Goal: Task Accomplishment & Management: Use online tool/utility

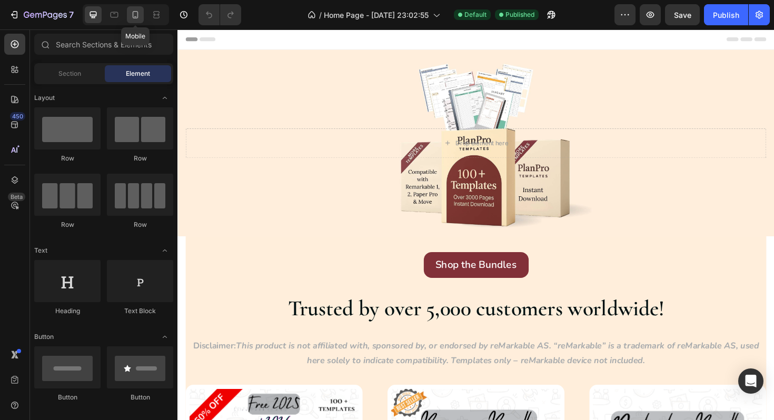
click at [133, 15] on icon at bounding box center [135, 14] width 11 height 11
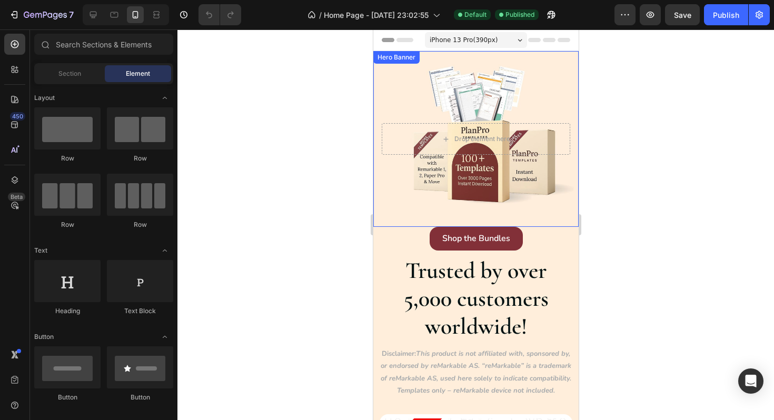
click at [509, 103] on div "Background Image" at bounding box center [475, 139] width 205 height 176
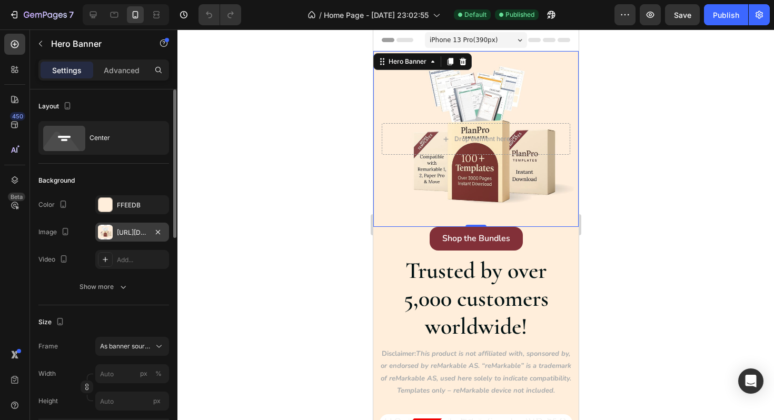
click at [141, 227] on div "[URL][DOMAIN_NAME]" at bounding box center [132, 232] width 74 height 19
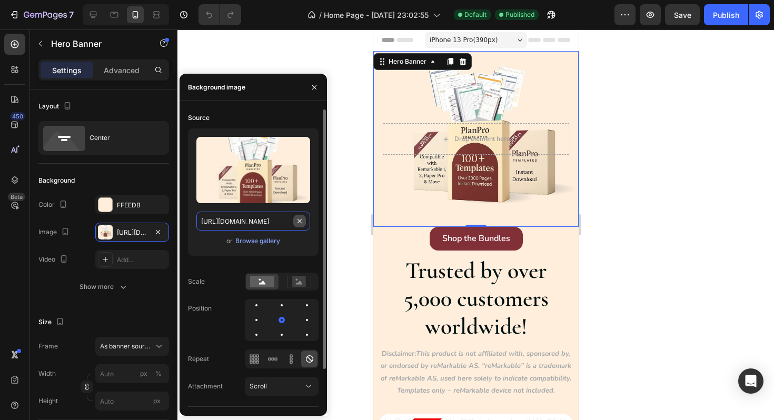
type input "100"
type input "Auto"
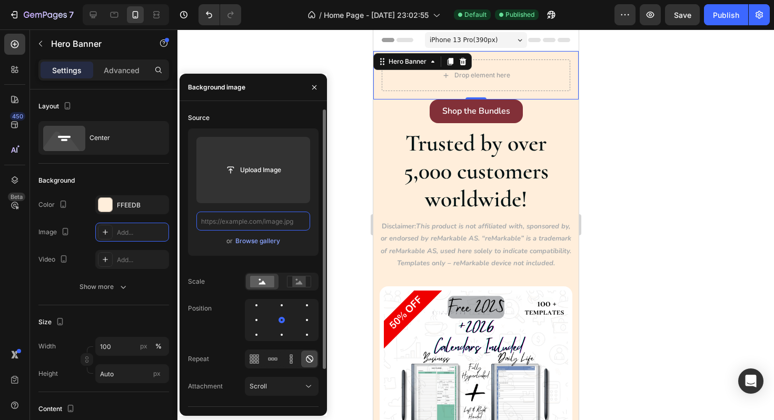
click at [232, 222] on input "text" at bounding box center [253, 221] width 114 height 19
paste input "[URL][DOMAIN_NAME]"
type input "[URL][DOMAIN_NAME]"
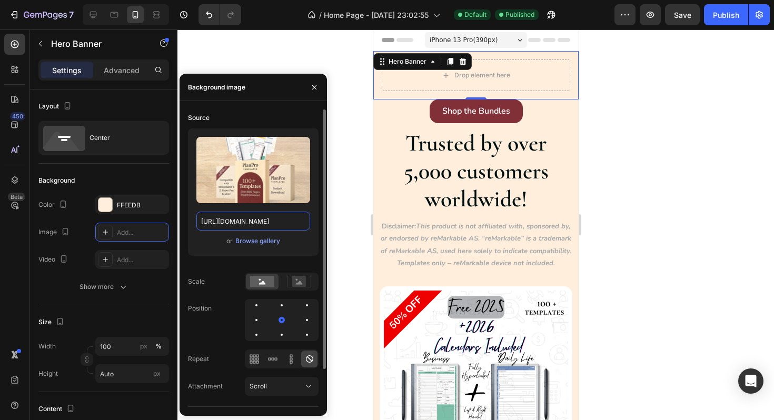
scroll to position [0, 323]
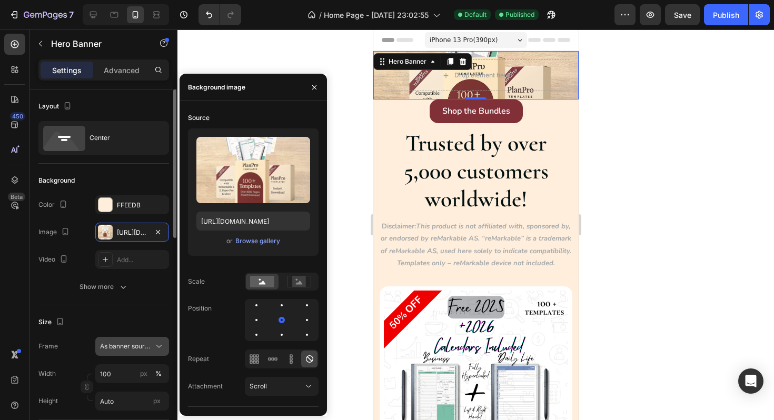
click at [143, 352] on button "As banner source" at bounding box center [132, 346] width 74 height 19
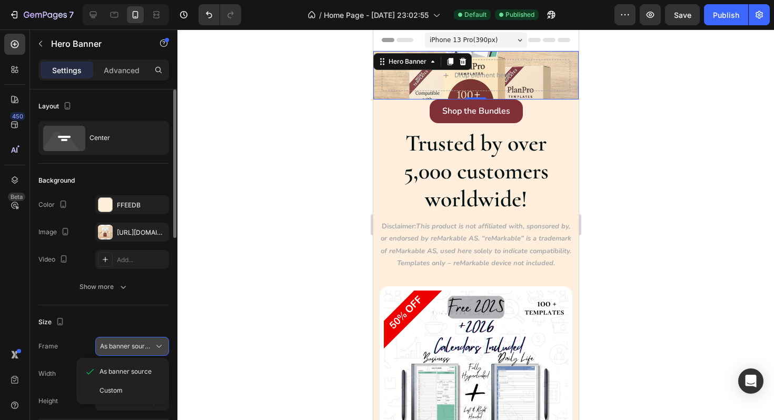
scroll to position [0, 0]
click at [121, 393] on span "Custom" at bounding box center [111, 390] width 23 height 9
click at [139, 353] on button "Custom" at bounding box center [132, 346] width 74 height 19
click at [136, 367] on span "As banner source" at bounding box center [126, 371] width 52 height 9
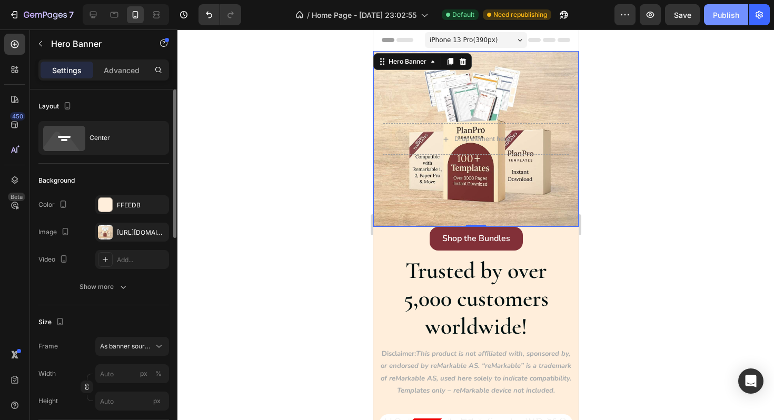
click at [716, 17] on div "Publish" at bounding box center [726, 14] width 26 height 11
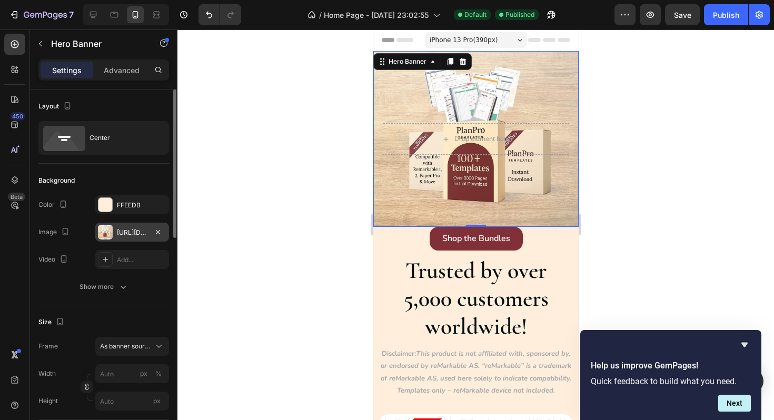
click at [136, 231] on div "[URL][DOMAIN_NAME]" at bounding box center [132, 232] width 31 height 9
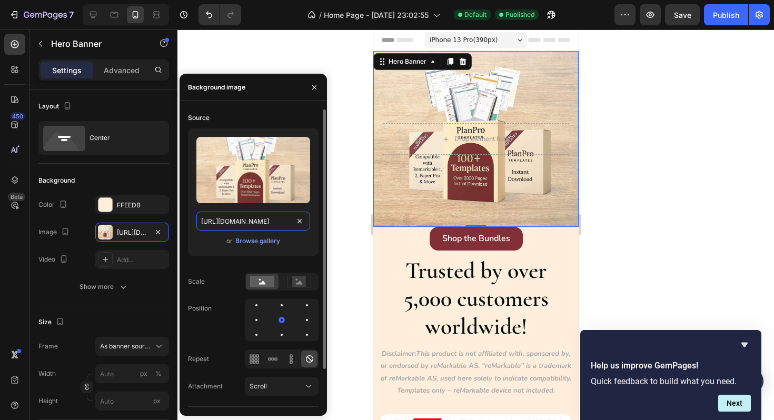
type input "100"
type input "Auto"
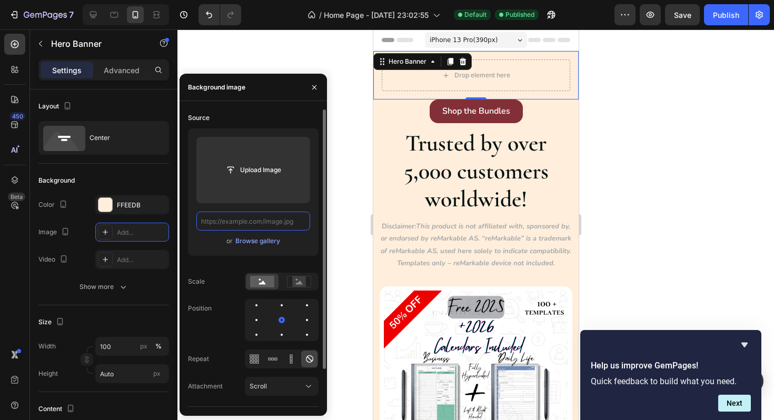
click at [230, 224] on input "text" at bounding box center [253, 221] width 114 height 19
paste input "[URL][DOMAIN_NAME]"
type input "[URL][DOMAIN_NAME]"
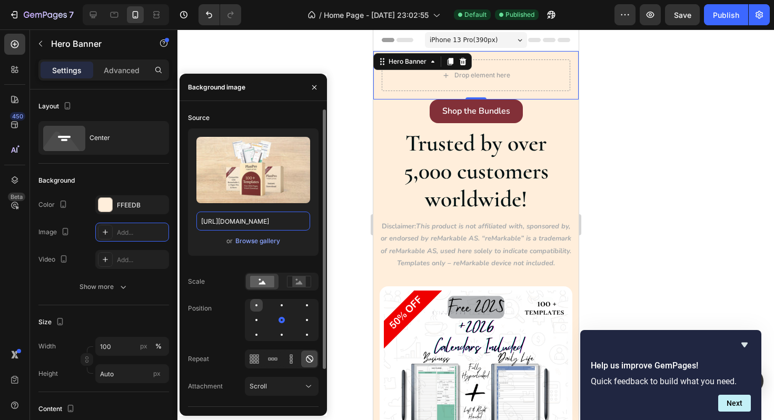
scroll to position [0, 323]
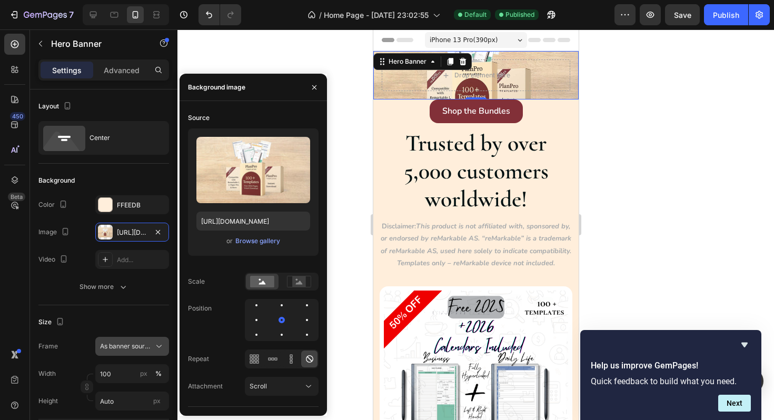
click at [152, 349] on div "As banner source" at bounding box center [132, 346] width 64 height 11
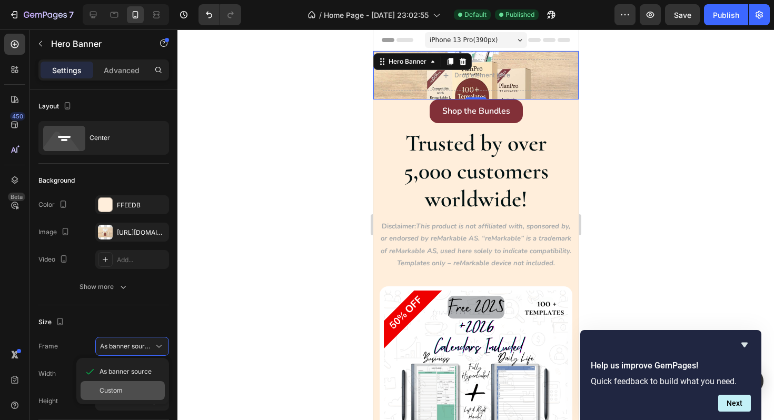
click at [142, 392] on div "Custom" at bounding box center [130, 390] width 61 height 9
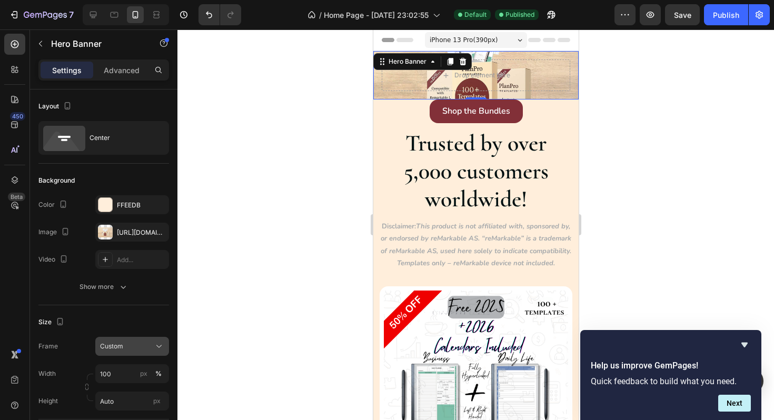
click at [147, 344] on div "Custom" at bounding box center [126, 346] width 52 height 9
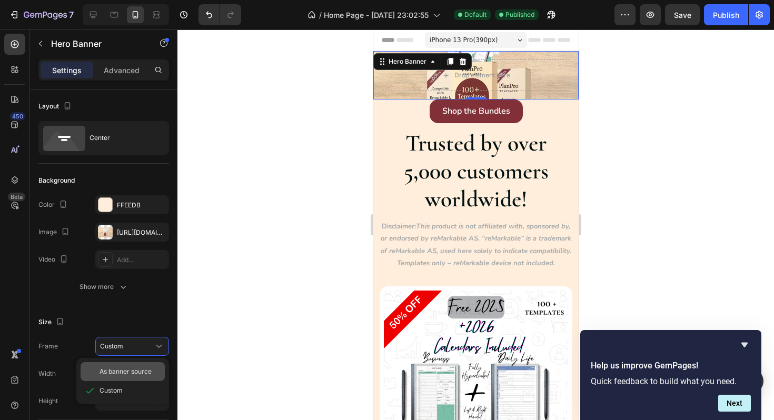
click at [137, 364] on div "As banner source" at bounding box center [123, 371] width 84 height 19
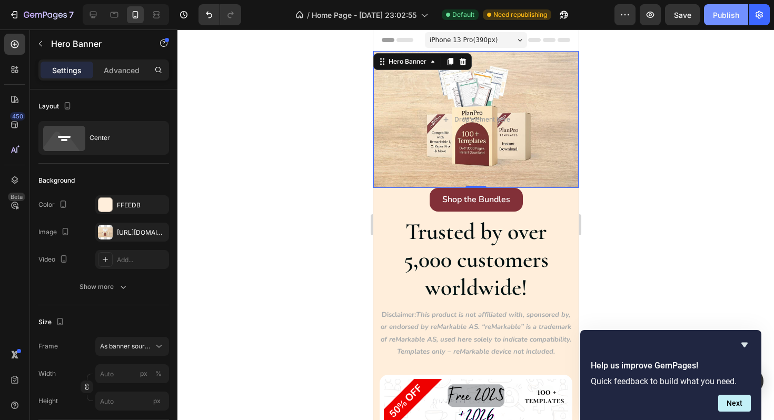
click at [725, 15] on div "Publish" at bounding box center [726, 14] width 26 height 11
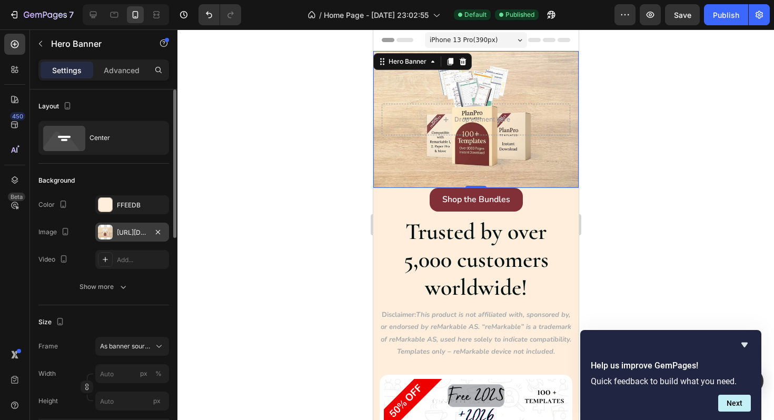
click at [145, 228] on div "[URL][DOMAIN_NAME]" at bounding box center [132, 232] width 31 height 9
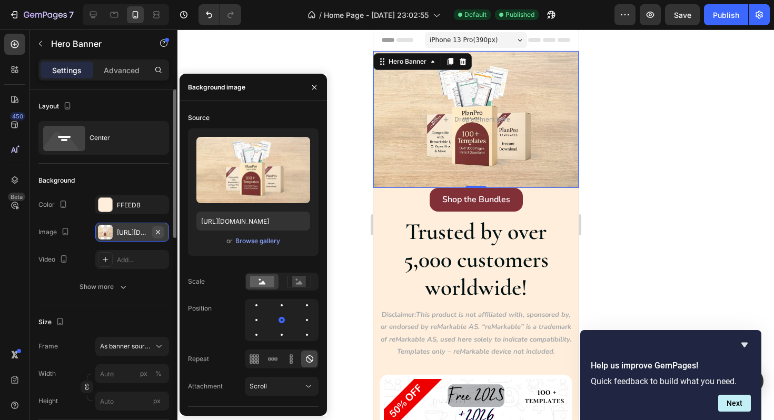
click at [160, 230] on icon "button" at bounding box center [158, 232] width 8 height 8
type input "100"
type input "Auto"
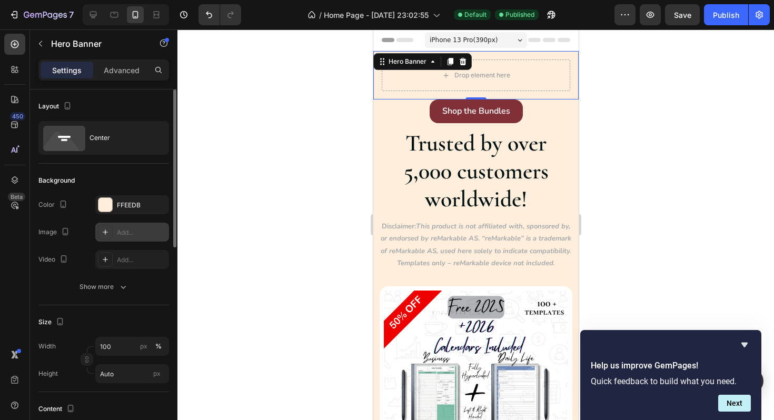
click at [124, 234] on div "Add..." at bounding box center [142, 232] width 50 height 9
type input "[URL][DOMAIN_NAME]"
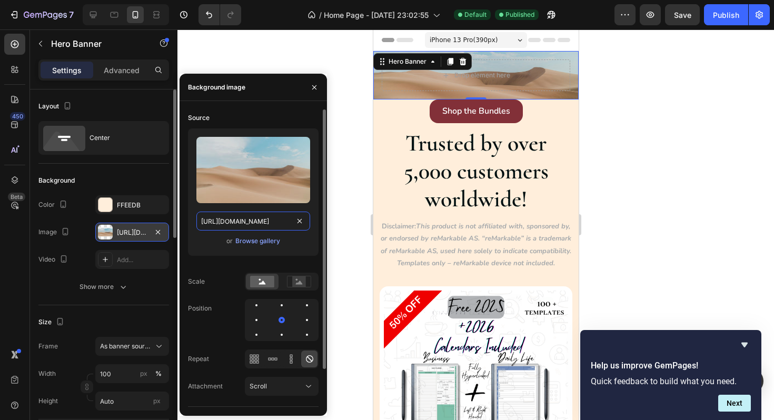
click at [239, 229] on input "[URL][DOMAIN_NAME]" at bounding box center [253, 221] width 114 height 19
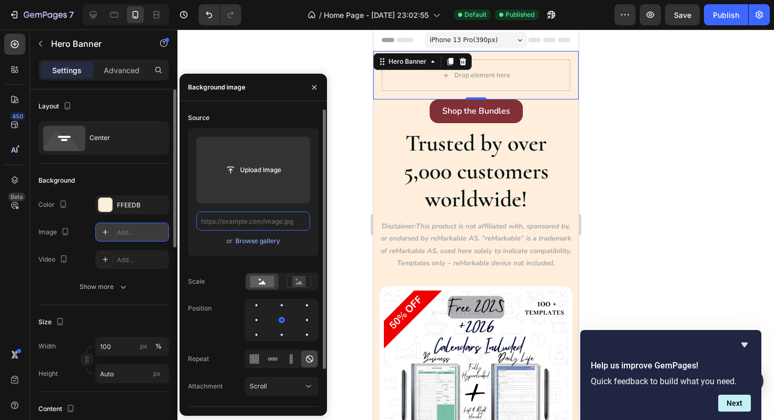
click at [233, 222] on input "text" at bounding box center [253, 221] width 114 height 19
paste input "[URL][DOMAIN_NAME]"
type input "[URL][DOMAIN_NAME]"
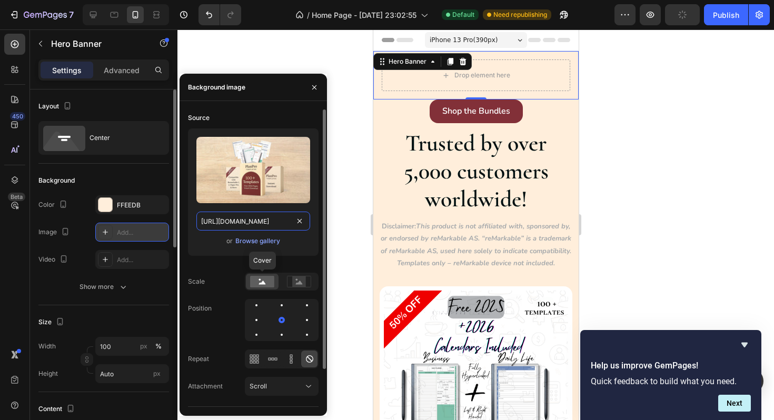
scroll to position [0, 322]
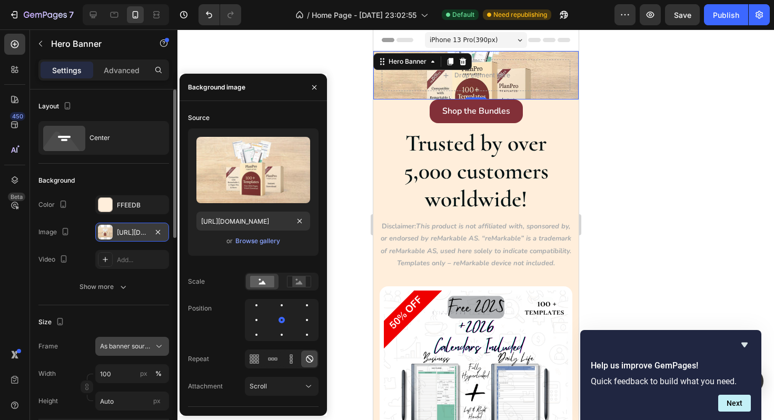
click at [143, 349] on span "As banner source" at bounding box center [126, 346] width 52 height 9
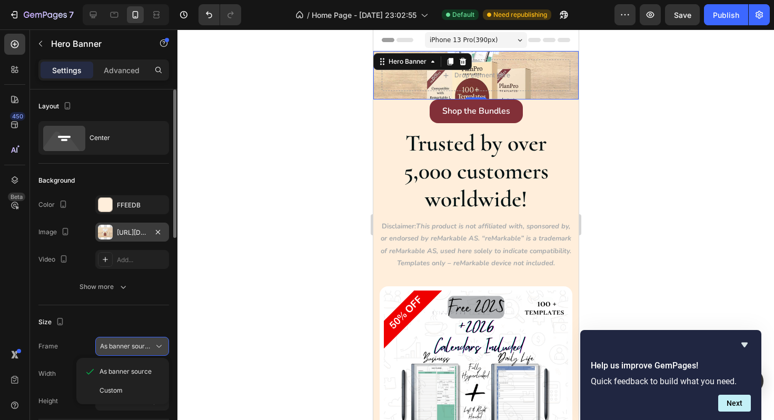
scroll to position [0, 0]
click at [134, 385] on div "Custom" at bounding box center [123, 390] width 84 height 19
click at [137, 348] on div "Custom" at bounding box center [126, 346] width 52 height 9
click at [131, 370] on span "As banner source" at bounding box center [126, 371] width 52 height 9
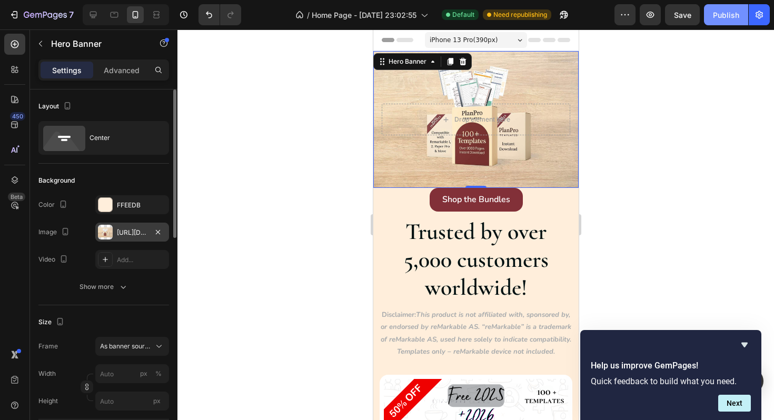
click at [729, 12] on div "Publish" at bounding box center [726, 14] width 26 height 11
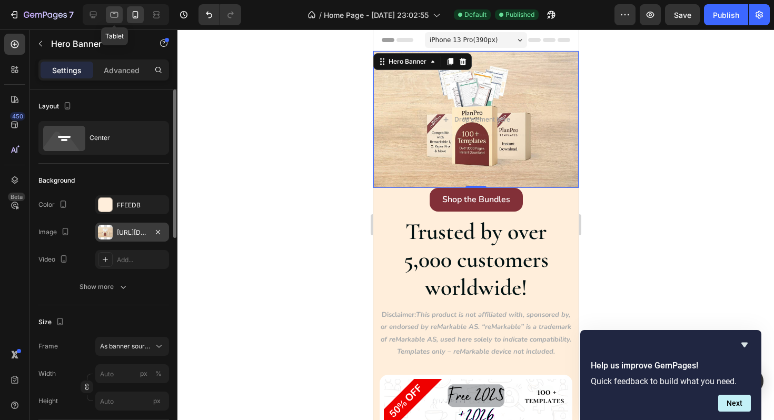
click at [114, 15] on icon at bounding box center [114, 14] width 11 height 11
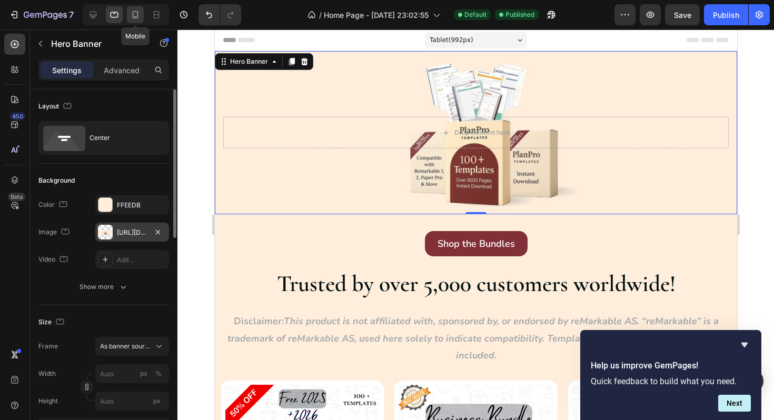
click at [131, 16] on icon at bounding box center [135, 14] width 11 height 11
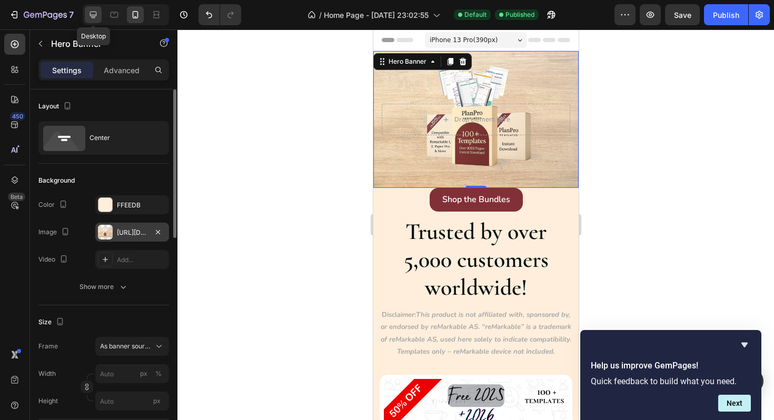
click at [91, 20] on div at bounding box center [93, 14] width 17 height 17
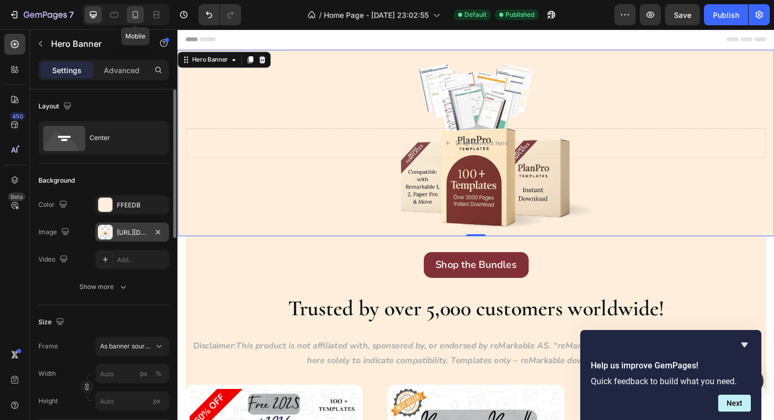
click at [132, 19] on icon at bounding box center [135, 14] width 11 height 11
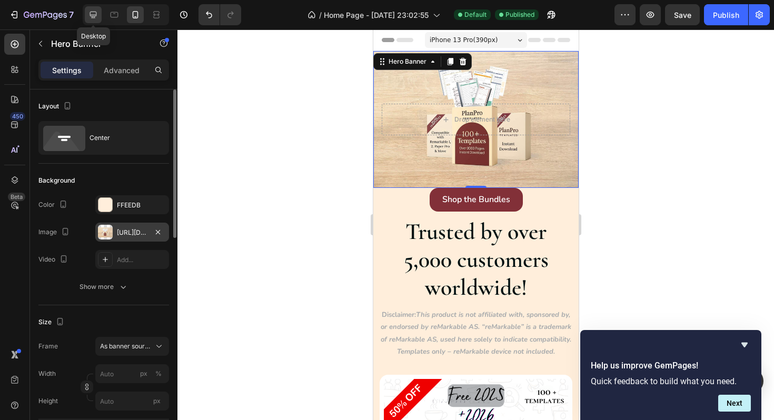
click at [94, 17] on icon at bounding box center [93, 15] width 7 height 7
type input "1200"
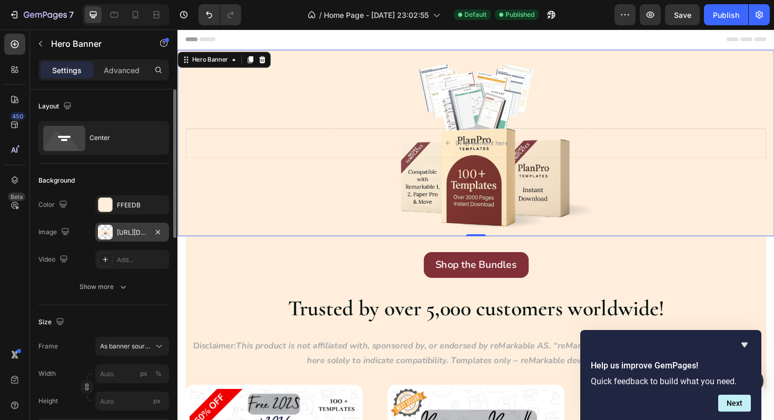
click at [284, 106] on div "Background Image" at bounding box center [493, 149] width 632 height 197
click at [139, 233] on div "[URL][DOMAIN_NAME]" at bounding box center [132, 232] width 31 height 9
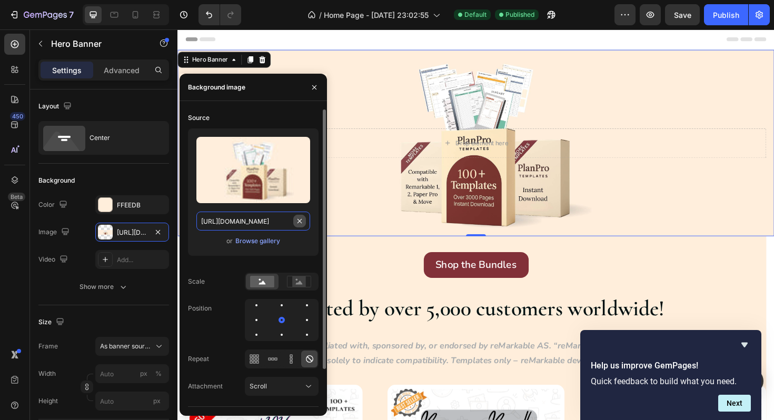
type input "100"
type input "Auto"
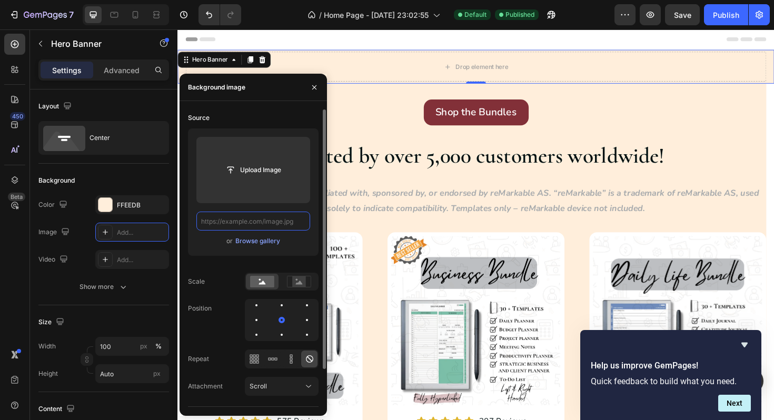
click at [229, 226] on input "text" at bounding box center [253, 221] width 114 height 19
paste input "[URL][DOMAIN_NAME]"
type input "[URL][DOMAIN_NAME]"
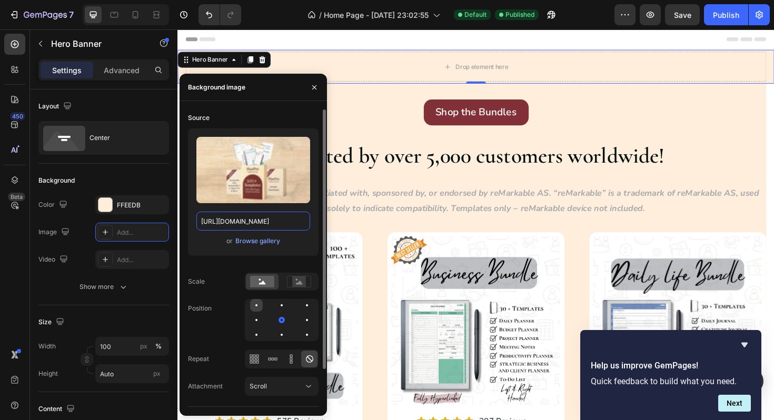
scroll to position [0, 319]
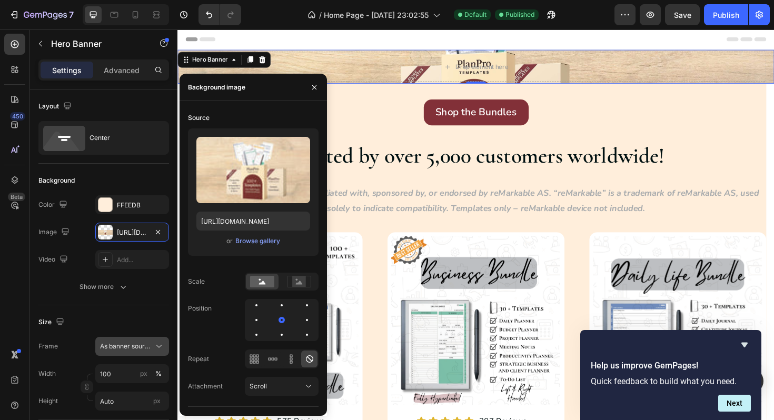
click at [120, 352] on button "As banner source" at bounding box center [132, 346] width 74 height 19
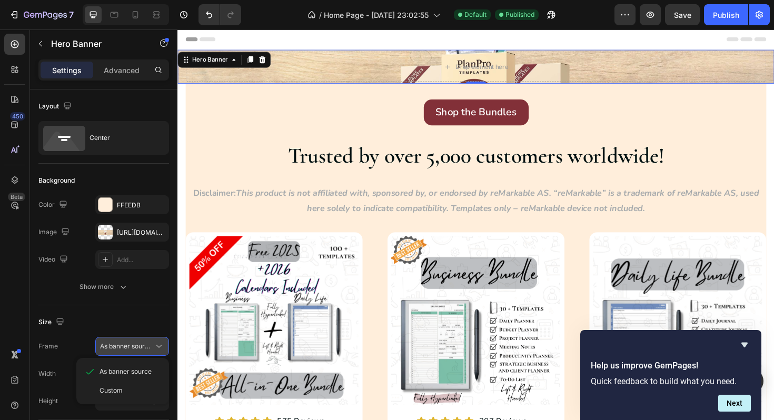
scroll to position [0, 0]
click at [114, 386] on span "Custom" at bounding box center [111, 390] width 23 height 9
click at [127, 351] on div "Custom" at bounding box center [132, 346] width 64 height 11
click at [128, 369] on span "As banner source" at bounding box center [126, 371] width 52 height 9
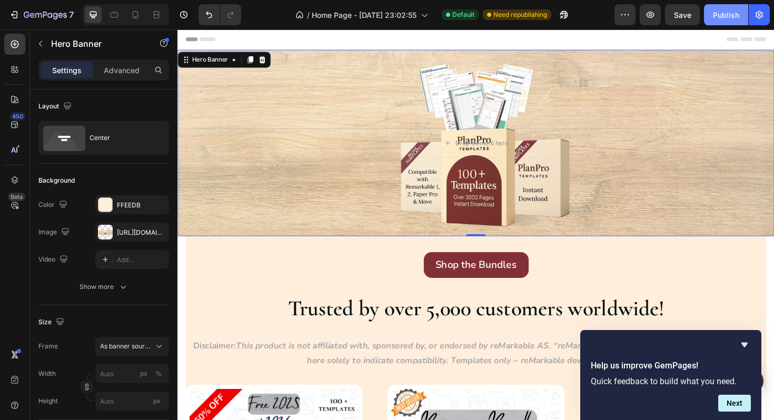
click at [729, 15] on div "Publish" at bounding box center [726, 14] width 26 height 11
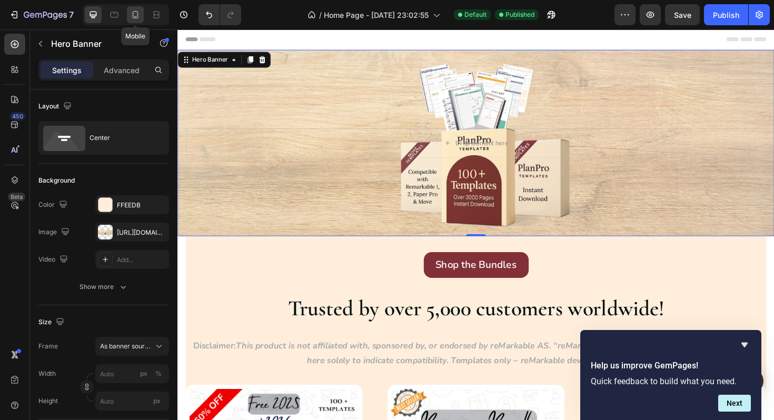
click at [140, 18] on icon at bounding box center [135, 14] width 11 height 11
type input "100%"
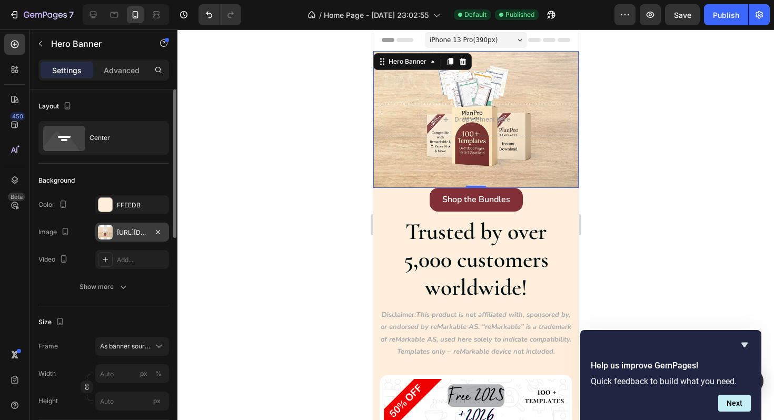
click at [140, 229] on div "[URL][DOMAIN_NAME]" at bounding box center [132, 232] width 31 height 9
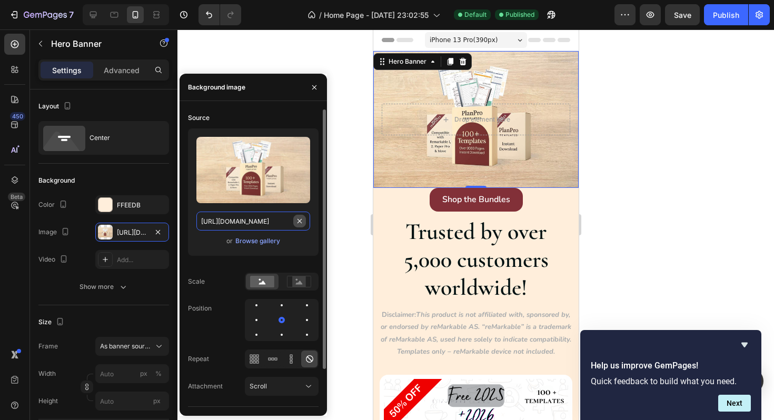
type input "100"
type input "Auto"
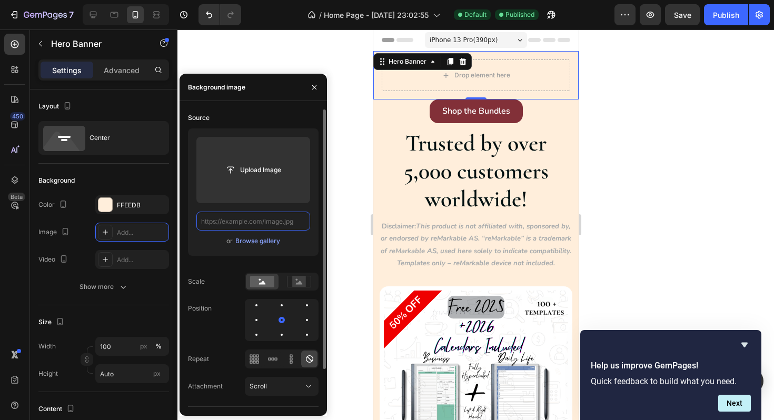
click at [234, 224] on input "text" at bounding box center [253, 221] width 114 height 19
paste input "[URL][DOMAIN_NAME]"
type input "[URL][DOMAIN_NAME]"
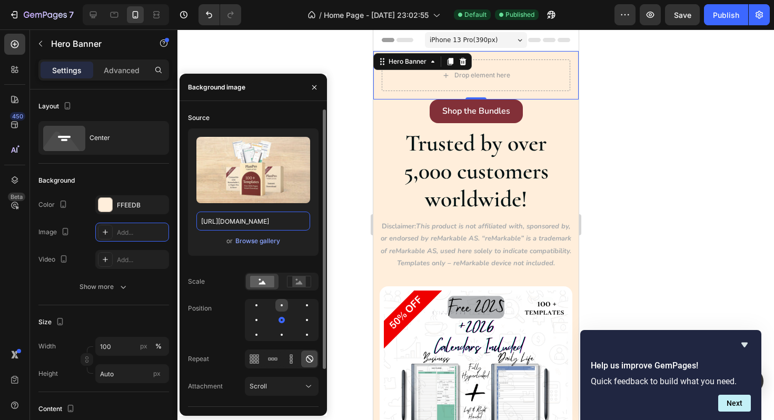
scroll to position [0, 451]
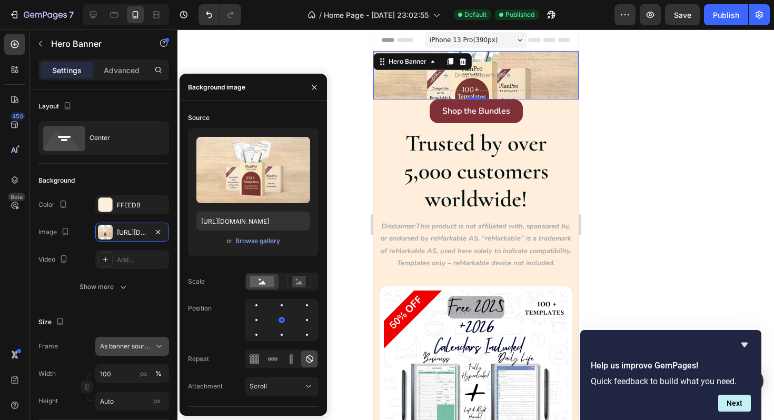
click at [139, 344] on span "As banner source" at bounding box center [126, 346] width 52 height 9
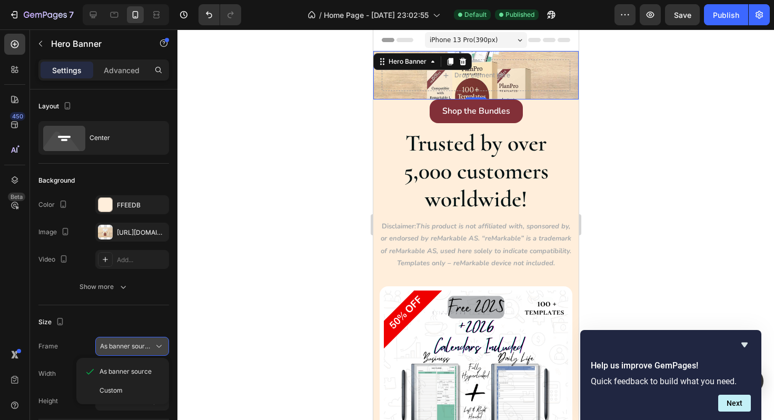
scroll to position [0, 0]
click at [125, 389] on div "Custom" at bounding box center [130, 390] width 61 height 9
click at [142, 351] on div "Custom" at bounding box center [132, 346] width 64 height 11
click at [136, 368] on span "As banner source" at bounding box center [126, 371] width 52 height 9
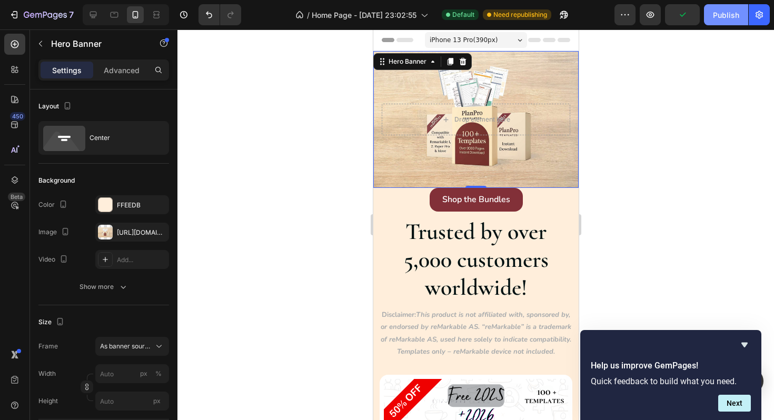
click at [724, 18] on div "Publish" at bounding box center [726, 14] width 26 height 11
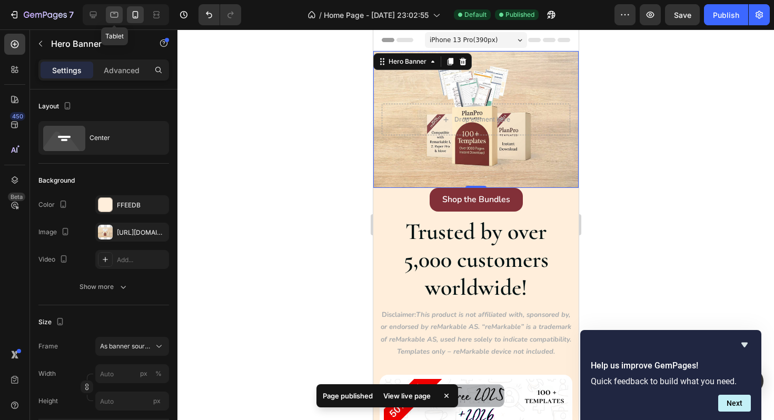
click at [113, 13] on icon at bounding box center [114, 14] width 11 height 11
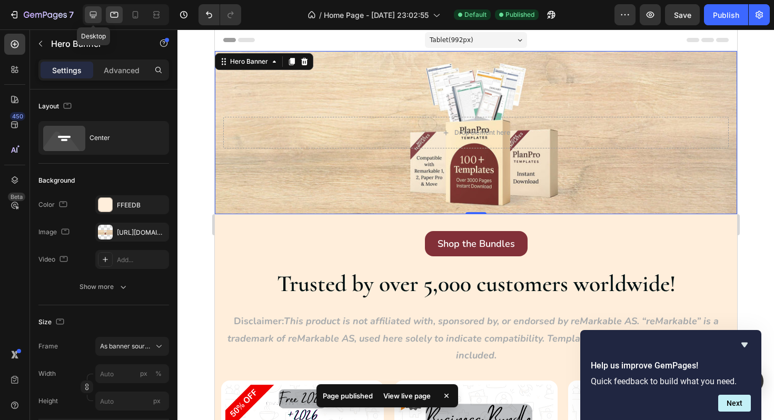
click at [91, 17] on icon at bounding box center [93, 14] width 11 height 11
type input "1200"
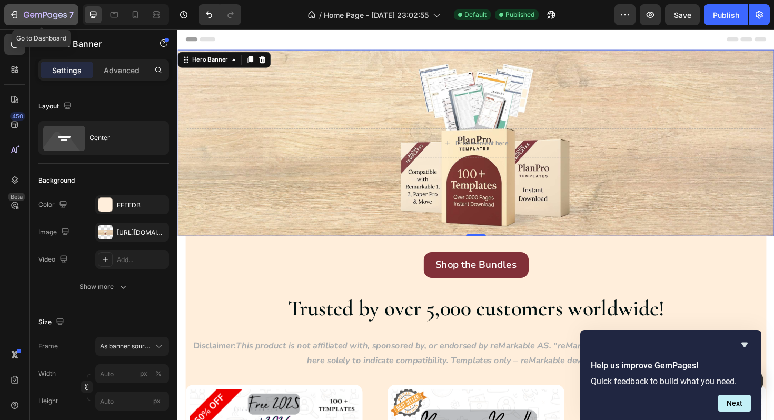
click at [16, 16] on icon "button" at bounding box center [14, 14] width 11 height 11
